Goal: Transaction & Acquisition: Purchase product/service

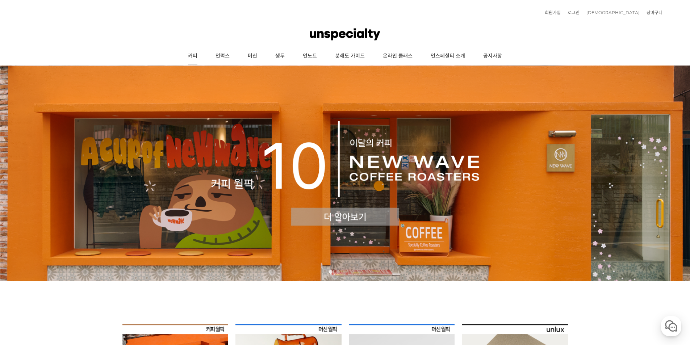
click at [200, 58] on link "커피" at bounding box center [193, 56] width 28 height 18
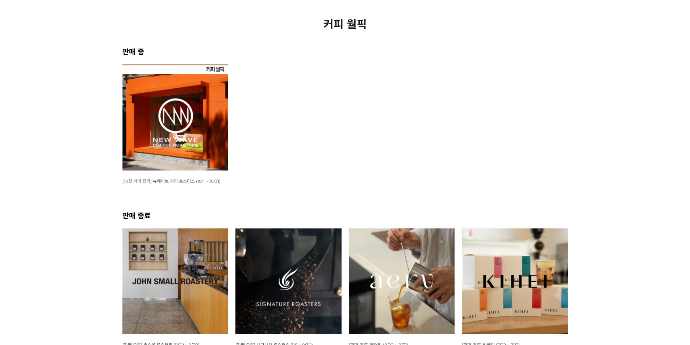
click at [198, 109] on img at bounding box center [175, 117] width 106 height 106
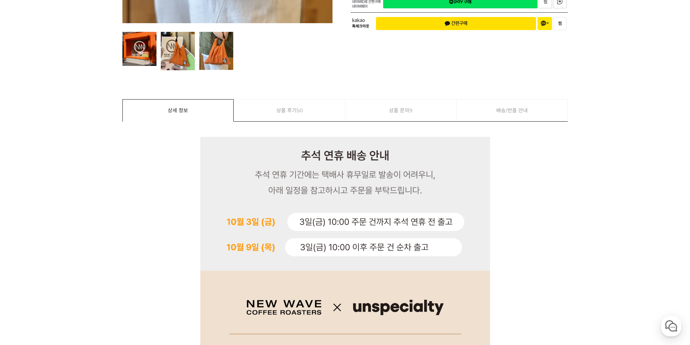
scroll to position [423, 0]
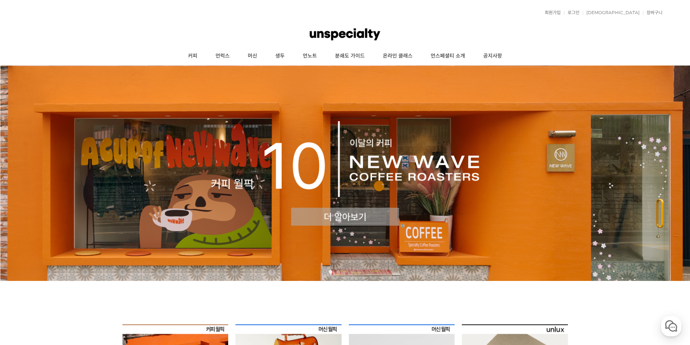
scroll to position [169, 0]
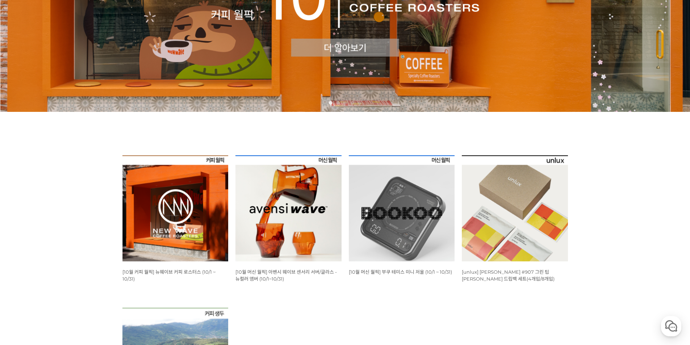
click at [205, 179] on img at bounding box center [175, 208] width 106 height 106
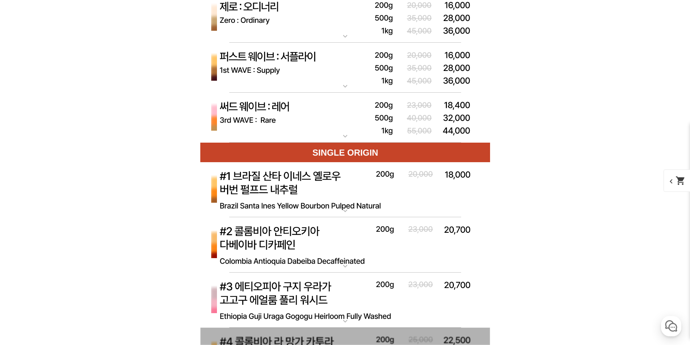
scroll to position [2359, 0]
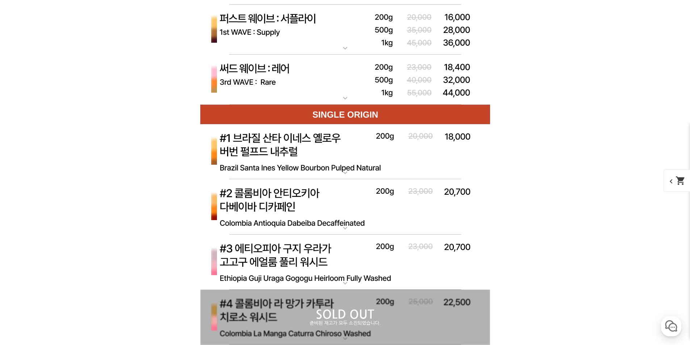
click at [317, 79] on img at bounding box center [345, 80] width 290 height 50
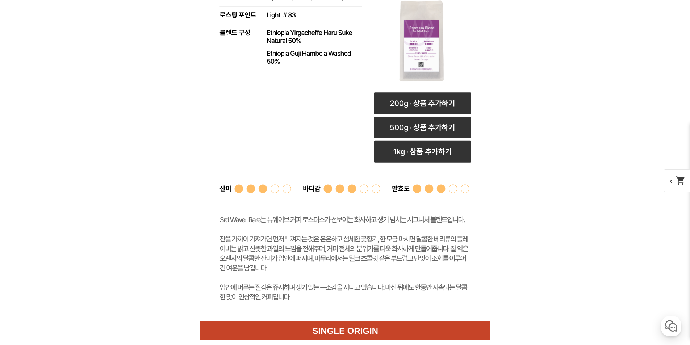
scroll to position [2528, 0]
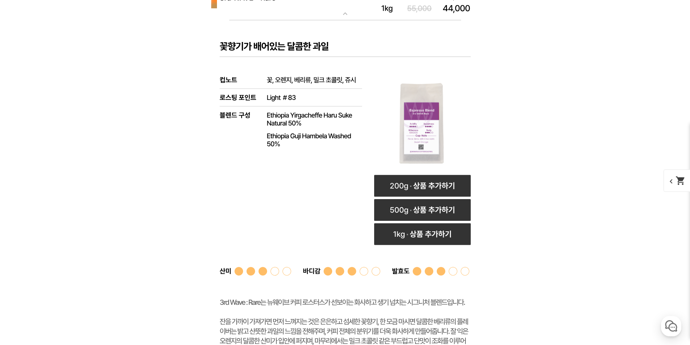
click at [315, 79] on rect at bounding box center [345, 211] width 290 height 383
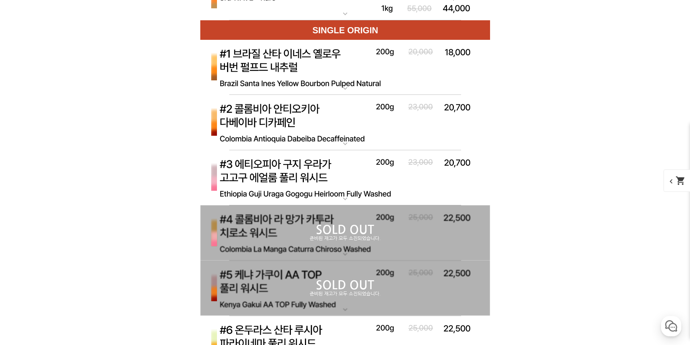
scroll to position [2359, 0]
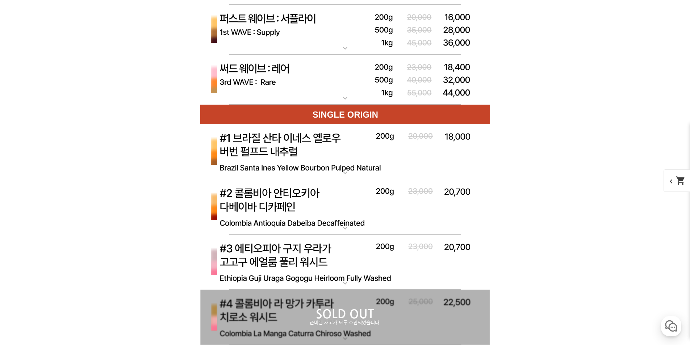
click at [324, 35] on img at bounding box center [345, 30] width 290 height 50
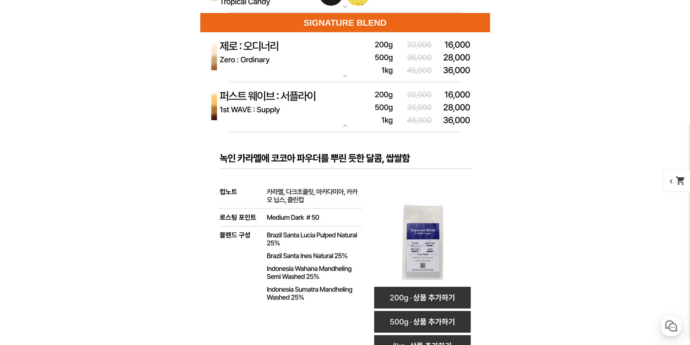
scroll to position [2274, 0]
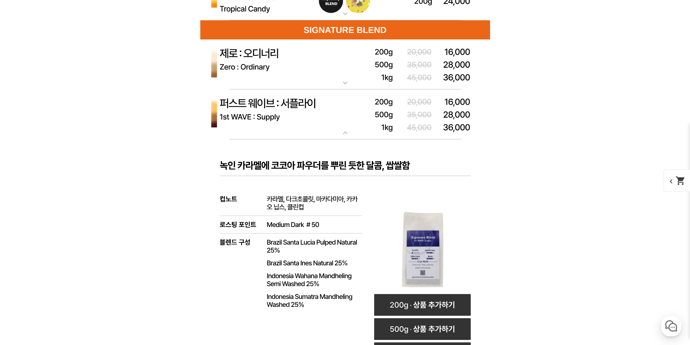
click at [343, 117] on img at bounding box center [345, 114] width 290 height 50
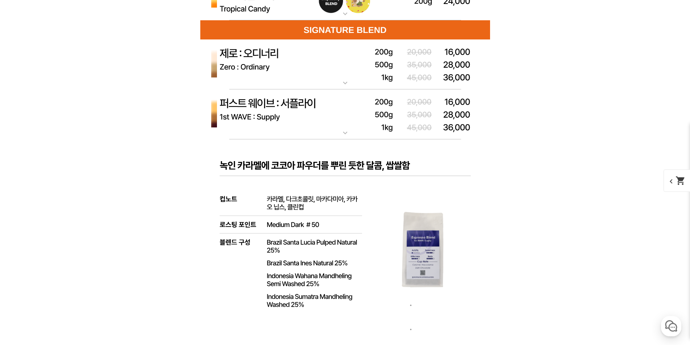
click at [323, 70] on img at bounding box center [345, 64] width 290 height 50
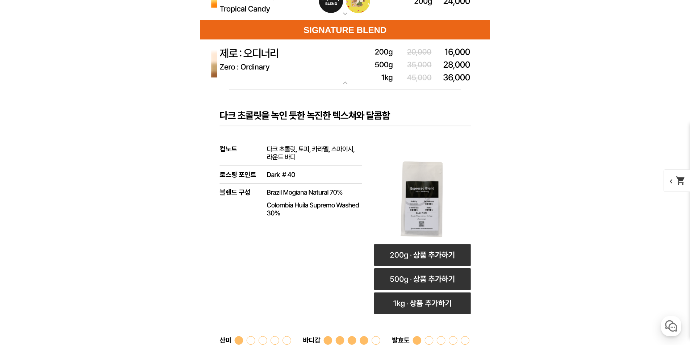
click at [308, 83] on img at bounding box center [345, 64] width 290 height 50
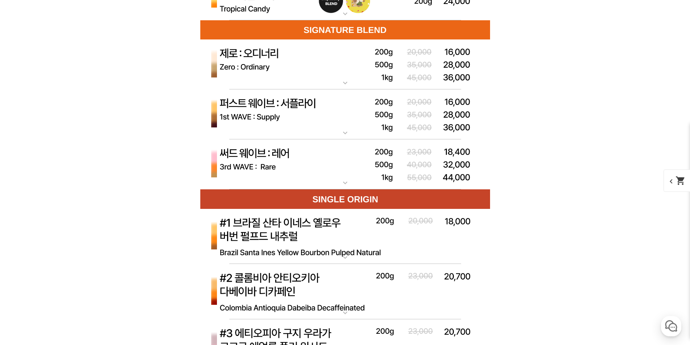
click at [318, 110] on img at bounding box center [345, 114] width 290 height 50
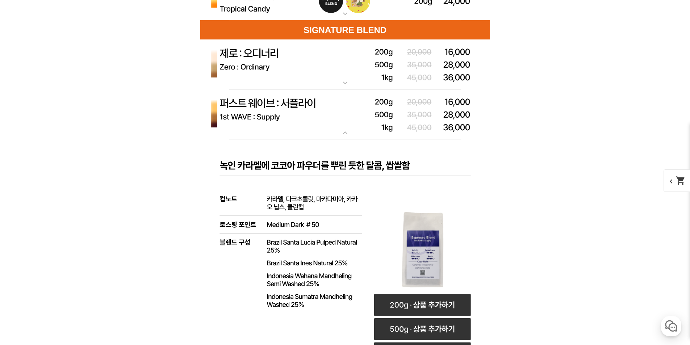
click at [318, 110] on img at bounding box center [345, 114] width 290 height 50
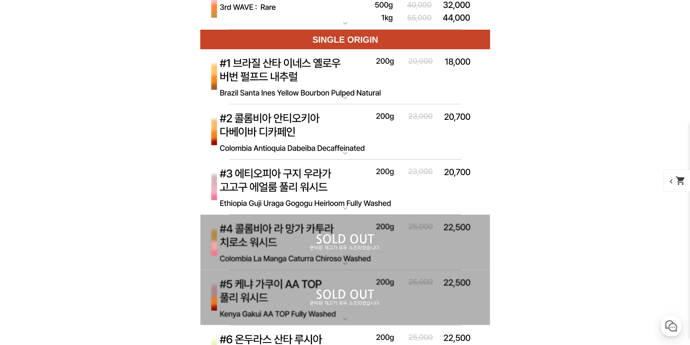
scroll to position [2443, 0]
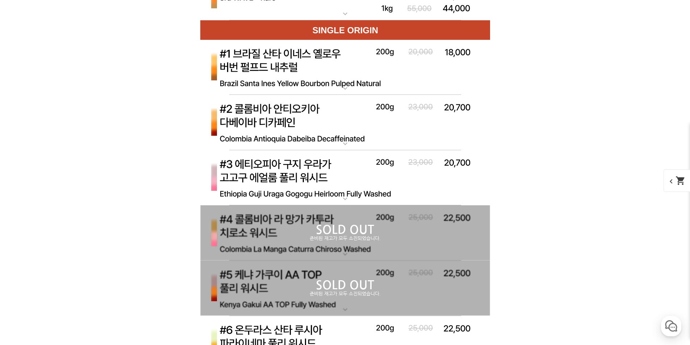
click at [329, 63] on img at bounding box center [345, 68] width 290 height 56
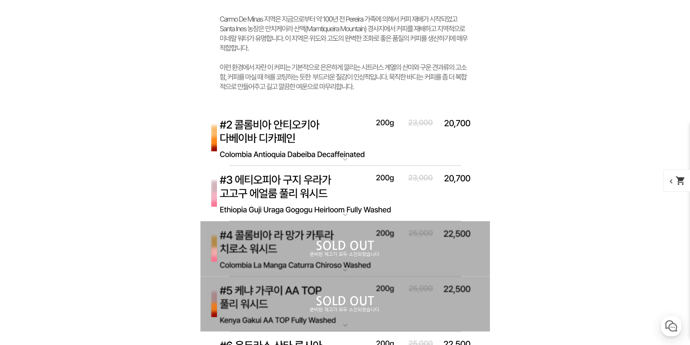
scroll to position [2866, 0]
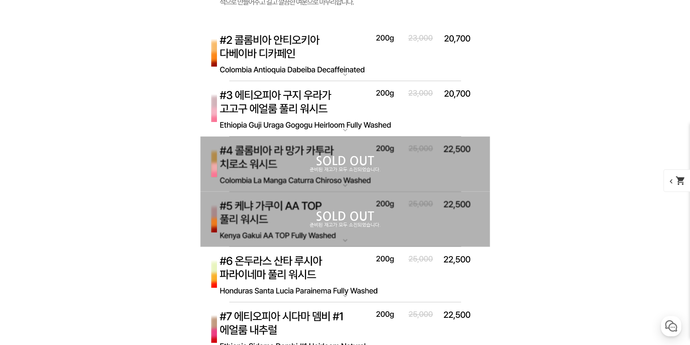
click at [312, 104] on img at bounding box center [345, 109] width 290 height 56
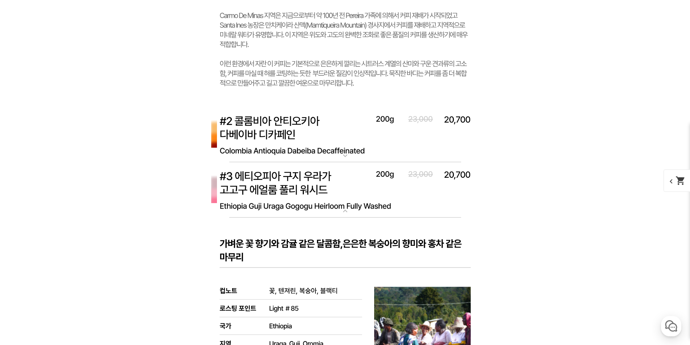
scroll to position [2781, 0]
